Goal: Information Seeking & Learning: Learn about a topic

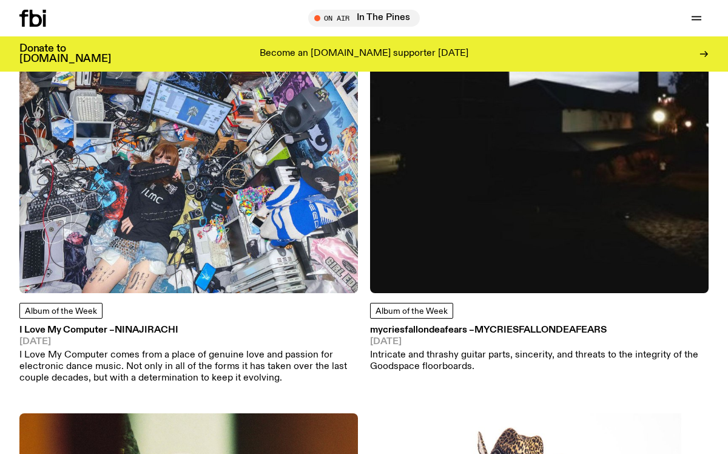
scroll to position [238, 0]
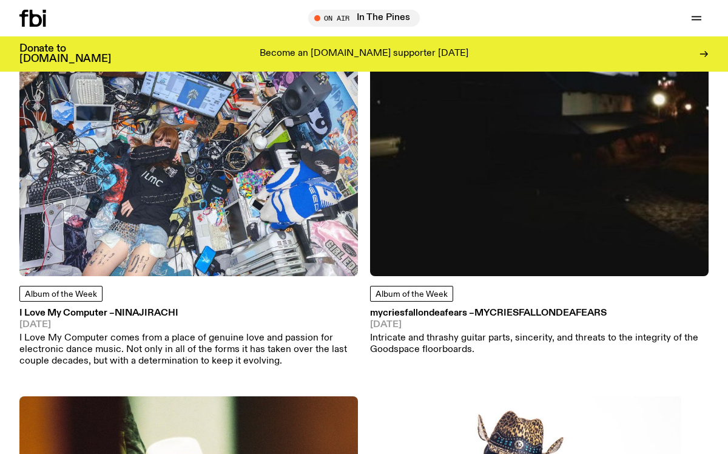
click at [584, 310] on span "mycriesfallondeafears" at bounding box center [540, 313] width 132 height 10
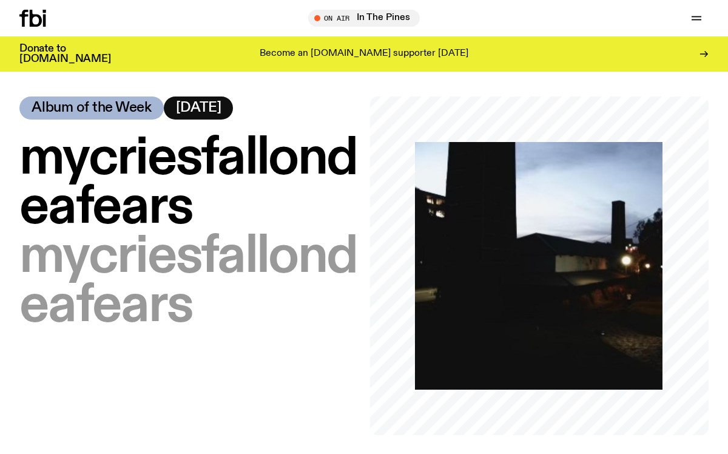
scroll to position [8, 0]
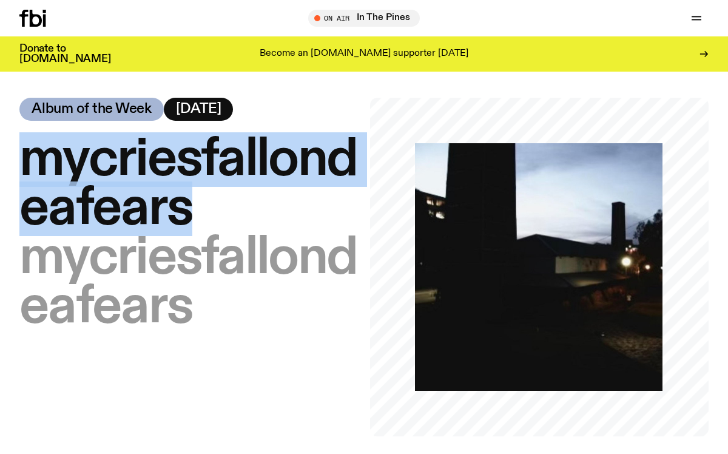
drag, startPoint x: 184, startPoint y: 213, endPoint x: 27, endPoint y: 163, distance: 164.4
click at [27, 163] on span "mycriesfallondeafears" at bounding box center [187, 184] width 337 height 104
copy span "mycriesfallondeafears"
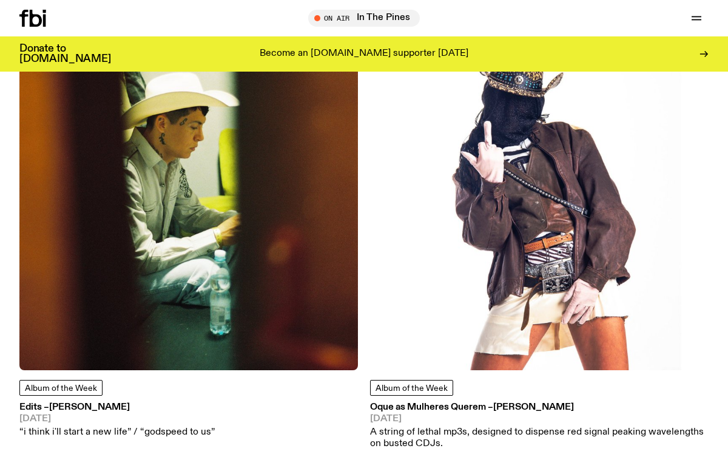
scroll to position [602, 0]
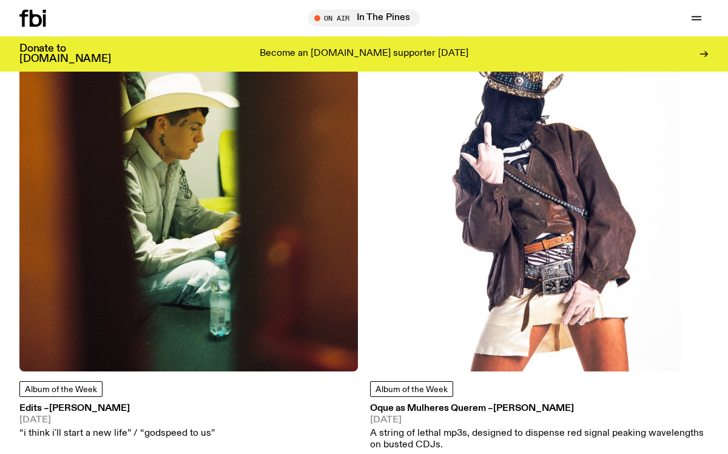
click at [553, 334] on img at bounding box center [539, 202] width 338 height 338
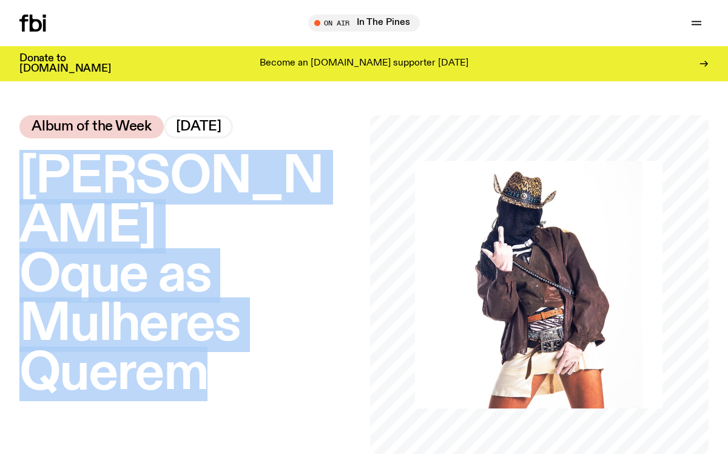
drag, startPoint x: 212, startPoint y: 331, endPoint x: 22, endPoint y: 163, distance: 253.5
click at [22, 163] on h1 "[PERSON_NAME] as Mulheres Querem" at bounding box center [188, 276] width 338 height 246
copy h1 "[PERSON_NAME] as Mulheres Querem"
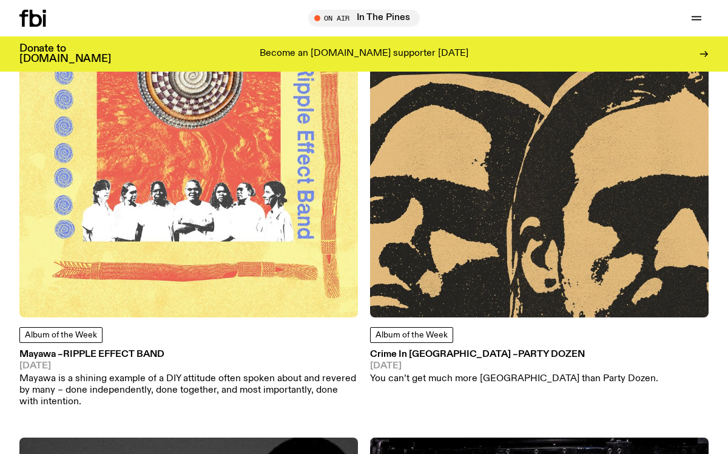
scroll to position [9769, 0]
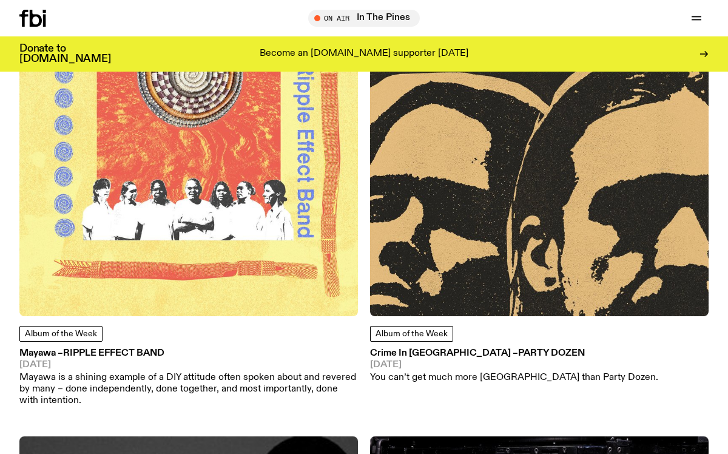
drag, startPoint x: 189, startPoint y: 285, endPoint x: 639, endPoint y: 2, distance: 532.2
